Goal: Register for event/course

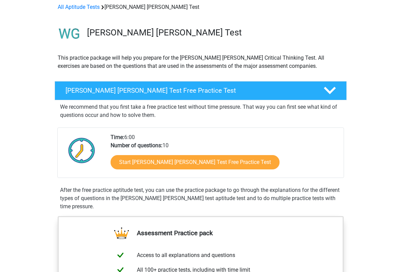
scroll to position [70, 0]
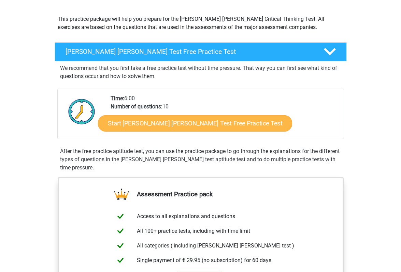
click at [195, 122] on link "Start Watson Glaser Test Free Practice Test" at bounding box center [195, 123] width 194 height 16
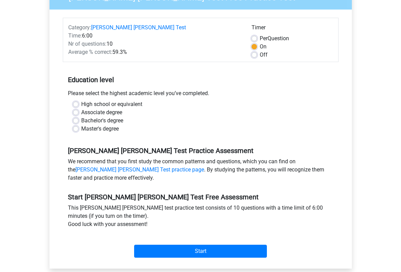
scroll to position [90, 0]
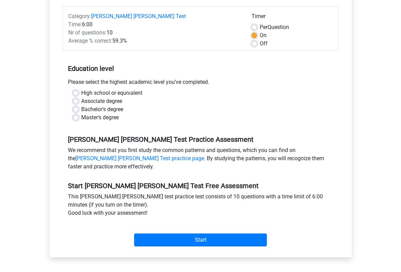
click at [137, 89] on label "High school or equivalent" at bounding box center [111, 93] width 61 height 8
click at [79, 89] on input "High school or equivalent" at bounding box center [75, 92] width 5 height 7
radio input "true"
click at [123, 106] on label "Bachelor's degree" at bounding box center [102, 110] width 42 height 8
click at [79, 106] on input "Bachelor's degree" at bounding box center [75, 109] width 5 height 7
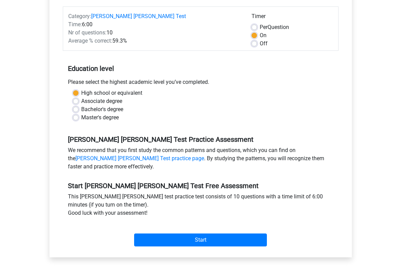
radio input "true"
click at [137, 89] on label "High school or equivalent" at bounding box center [111, 93] width 61 height 8
click at [79, 89] on input "High school or equivalent" at bounding box center [75, 92] width 5 height 7
radio input "true"
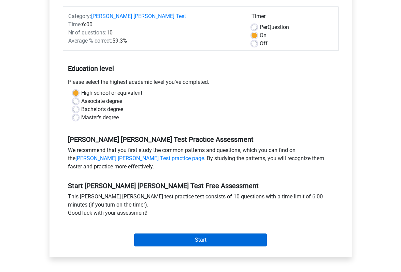
click at [173, 234] on input "Start" at bounding box center [200, 240] width 133 height 13
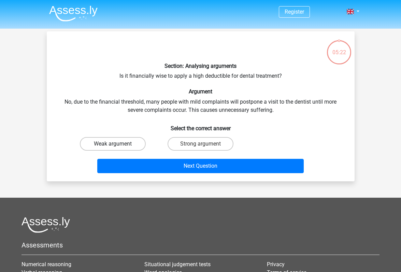
click at [116, 149] on label "Weak argument" at bounding box center [113, 144] width 66 height 14
click at [116, 149] on input "Weak argument" at bounding box center [115, 146] width 4 height 4
radio input "true"
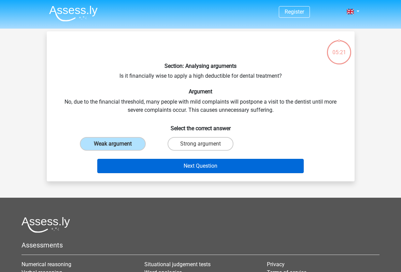
click at [157, 163] on button "Next Question" at bounding box center [200, 166] width 207 height 14
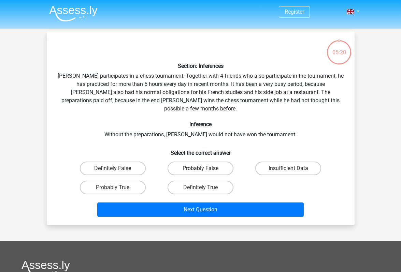
scroll to position [31, 0]
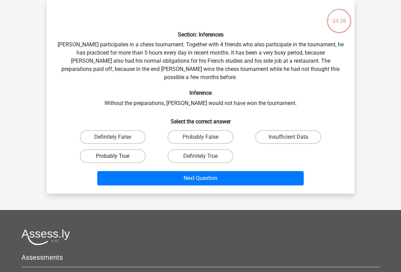
click at [125, 150] on label "Probably True" at bounding box center [113, 157] width 66 height 14
click at [117, 156] on input "Probably True" at bounding box center [115, 158] width 4 height 4
radio input "true"
click at [140, 166] on div "Next Question" at bounding box center [201, 177] width 286 height 23
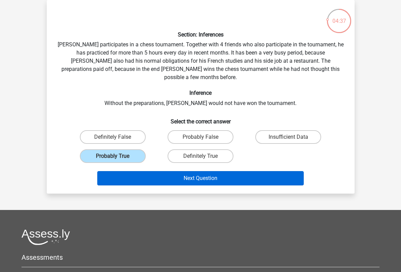
click at [141, 171] on button "Next Question" at bounding box center [200, 178] width 207 height 14
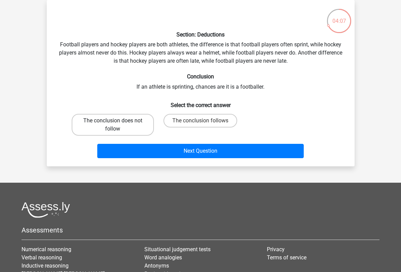
click at [95, 132] on label "The conclusion does not follow" at bounding box center [113, 125] width 82 height 22
click at [113, 125] on input "The conclusion does not follow" at bounding box center [115, 123] width 4 height 4
radio input "true"
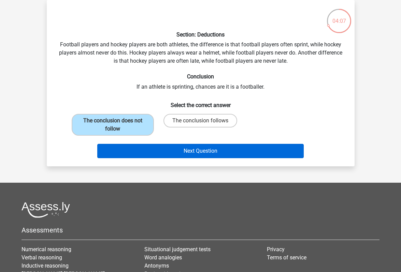
click at [123, 145] on button "Next Question" at bounding box center [200, 151] width 207 height 14
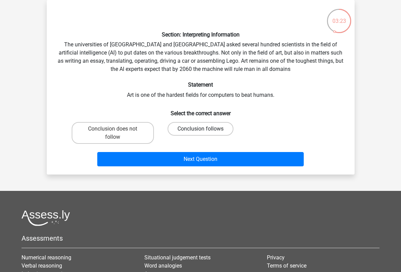
click at [182, 128] on label "Conclusion follows" at bounding box center [201, 129] width 66 height 14
click at [200, 129] on input "Conclusion follows" at bounding box center [202, 131] width 4 height 4
radio input "true"
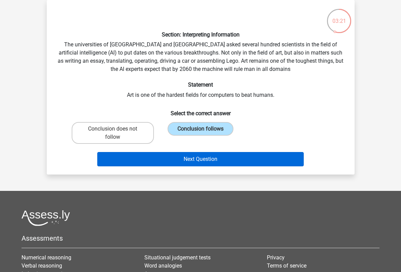
click at [183, 155] on button "Next Question" at bounding box center [200, 159] width 207 height 14
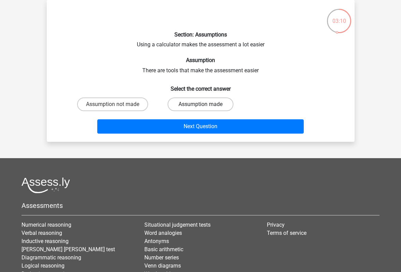
click at [197, 106] on label "Assumption made" at bounding box center [201, 105] width 66 height 14
click at [200, 106] on input "Assumption made" at bounding box center [202, 106] width 4 height 4
radio input "true"
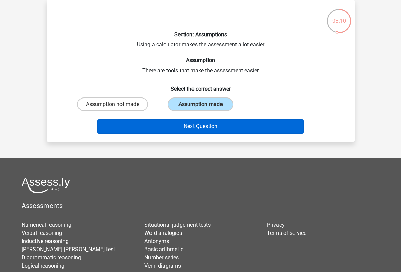
click at [196, 125] on button "Next Question" at bounding box center [200, 127] width 207 height 14
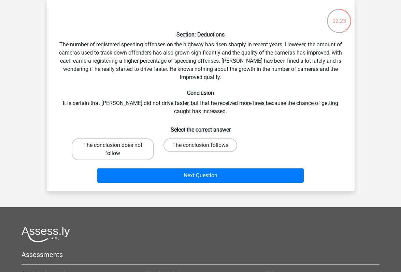
click at [135, 152] on label "The conclusion does not follow" at bounding box center [113, 150] width 82 height 22
click at [117, 150] on input "The conclusion does not follow" at bounding box center [115, 147] width 4 height 4
radio input "true"
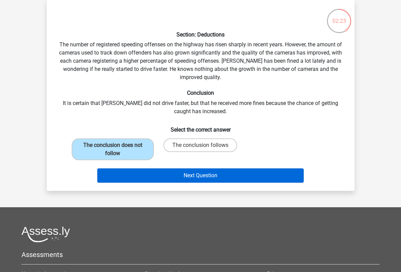
click at [156, 169] on button "Next Question" at bounding box center [200, 176] width 207 height 14
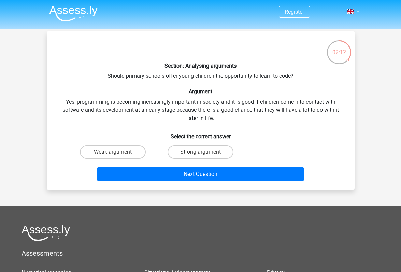
scroll to position [0, 0]
click at [104, 151] on label "Weak argument" at bounding box center [113, 152] width 66 height 14
click at [113, 152] on input "Weak argument" at bounding box center [115, 154] width 4 height 4
radio input "true"
click at [140, 165] on div "Next Question" at bounding box center [201, 173] width 286 height 23
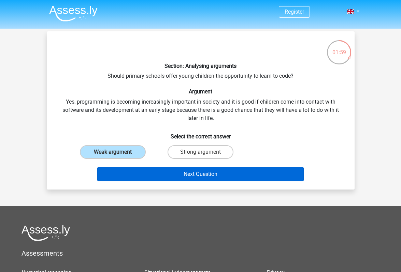
click at [148, 172] on button "Next Question" at bounding box center [200, 174] width 207 height 14
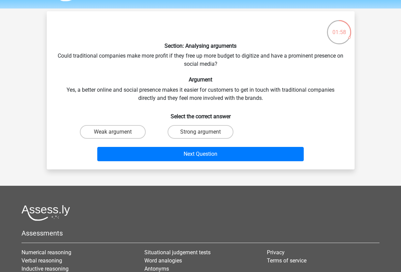
scroll to position [19, 0]
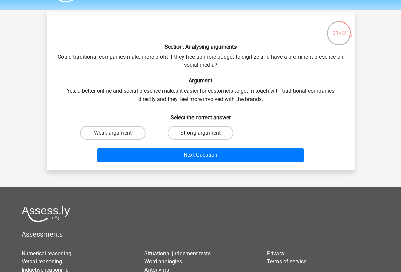
click at [180, 132] on label "Strong argument" at bounding box center [201, 133] width 66 height 14
click at [200, 133] on input "Strong argument" at bounding box center [202, 135] width 4 height 4
radio input "true"
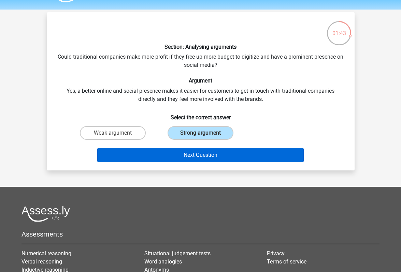
click at [180, 157] on button "Next Question" at bounding box center [200, 155] width 207 height 14
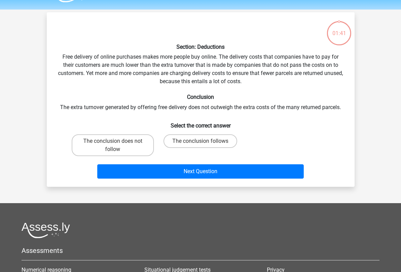
scroll to position [31, 0]
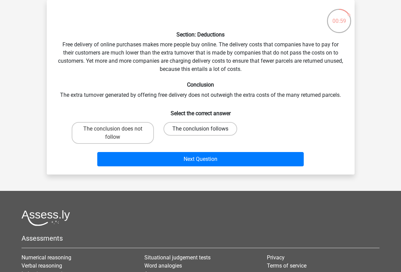
click at [187, 124] on label "The conclusion follows" at bounding box center [201, 129] width 74 height 14
click at [200, 129] on input "The conclusion follows" at bounding box center [202, 131] width 4 height 4
radio input "true"
click at [193, 146] on div "The conclusion follows" at bounding box center [201, 133] width 88 height 27
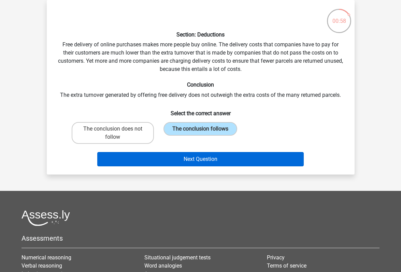
click at [194, 154] on button "Next Question" at bounding box center [200, 159] width 207 height 14
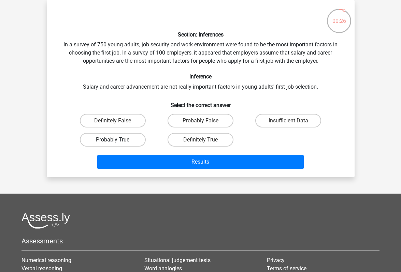
click at [117, 138] on label "Probably True" at bounding box center [113, 140] width 66 height 14
click at [117, 140] on input "Probably True" at bounding box center [115, 142] width 4 height 4
radio input "true"
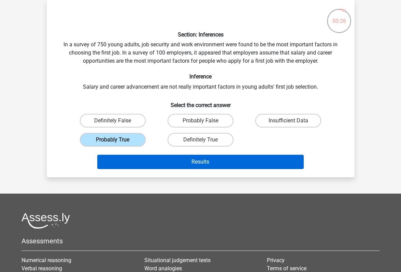
click at [133, 159] on button "Results" at bounding box center [200, 162] width 207 height 14
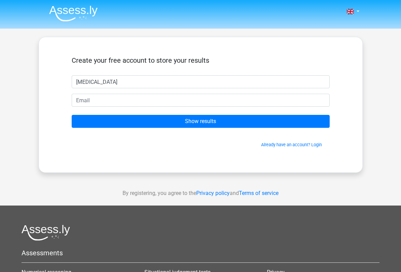
type input "[MEDICAL_DATA]"
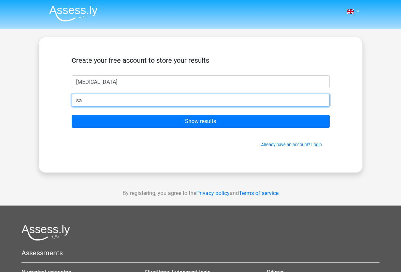
type input "s"
type input "R"
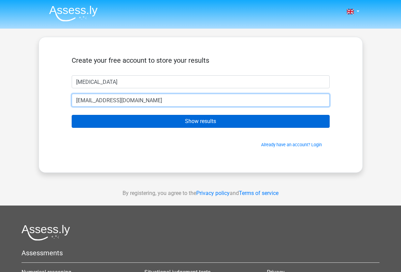
type input "[EMAIL_ADDRESS][DOMAIN_NAME]"
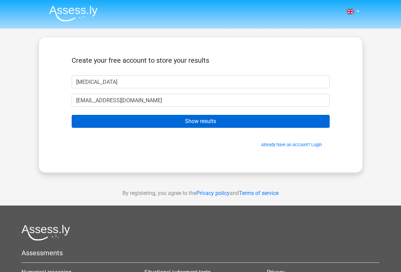
click at [88, 118] on input "Show results" at bounding box center [201, 121] width 258 height 13
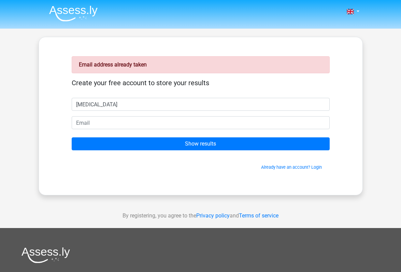
type input "[MEDICAL_DATA]"
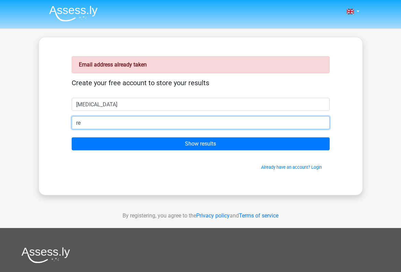
type input "r"
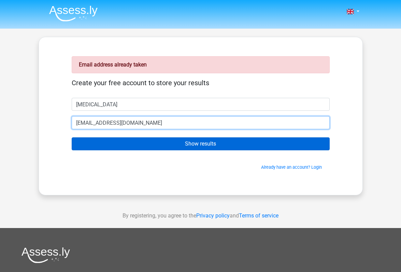
type input "ReaperAtTheGates@gmail.com"
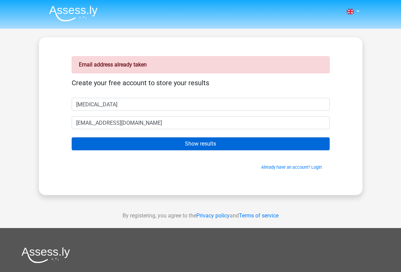
click at [92, 139] on input "Show results" at bounding box center [201, 144] width 258 height 13
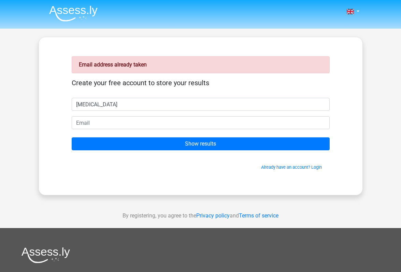
type input "[MEDICAL_DATA]"
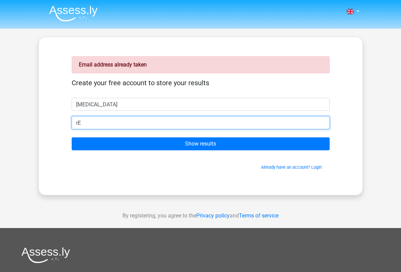
type input "r"
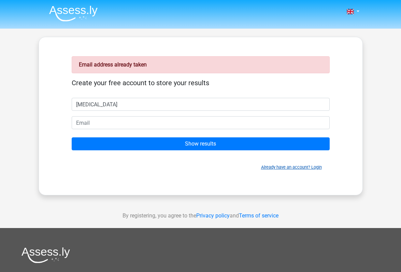
click at [315, 167] on link "Already have an account? Login" at bounding box center [291, 167] width 61 height 5
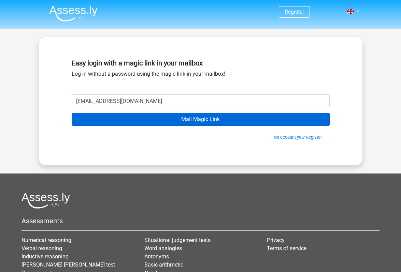
type input "[EMAIL_ADDRESS][DOMAIN_NAME]"
click at [203, 123] on input "Mail Magic Link" at bounding box center [201, 119] width 258 height 13
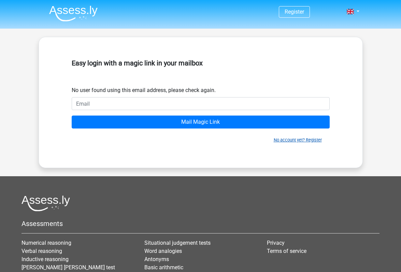
click at [289, 138] on link "No account yet? Register" at bounding box center [298, 140] width 48 height 5
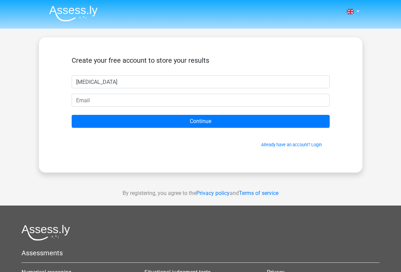
type input "yasmin"
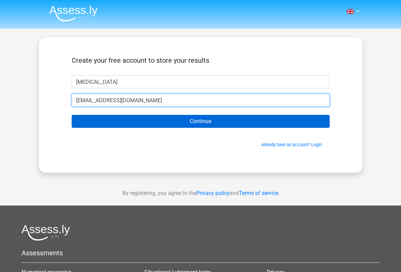
type input "satyasmin2006@gmail.com"
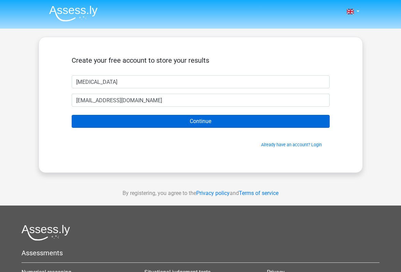
click at [181, 119] on input "Continue" at bounding box center [201, 121] width 258 height 13
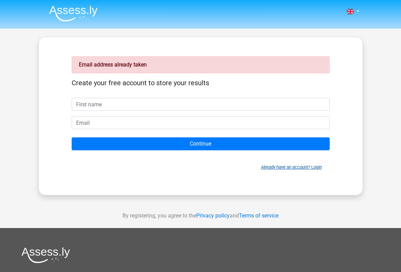
click at [310, 165] on link "Already have an account? Login" at bounding box center [291, 167] width 61 height 5
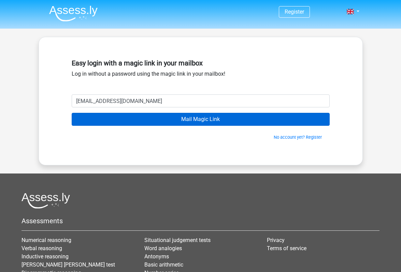
type input "[EMAIL_ADDRESS][DOMAIN_NAME]"
click at [238, 119] on input "Mail Magic Link" at bounding box center [201, 119] width 258 height 13
